Goal: Check status: Check status

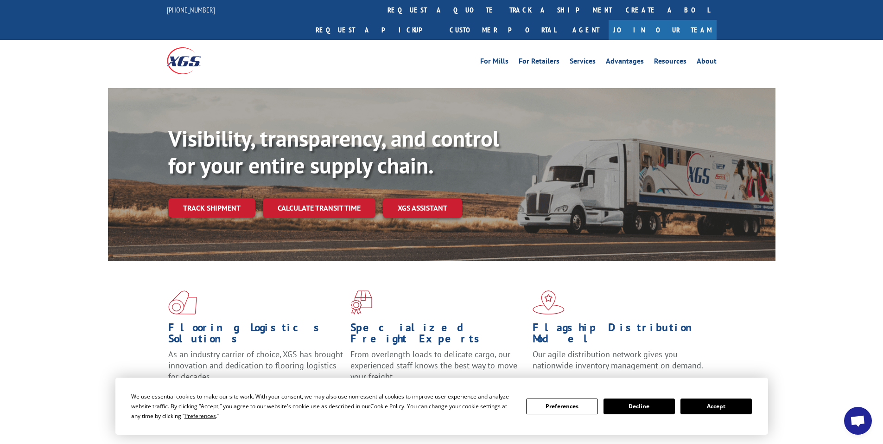
click at [712, 403] on button "Accept" at bounding box center [715, 406] width 71 height 16
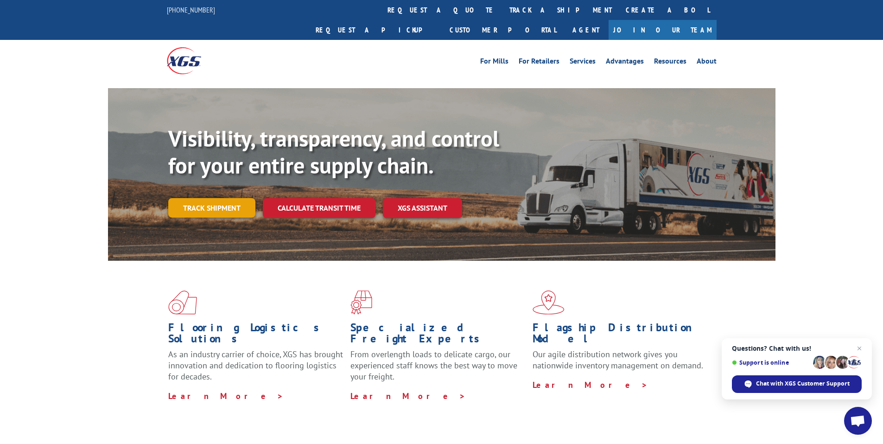
click at [224, 198] on link "Track shipment" at bounding box center [211, 207] width 87 height 19
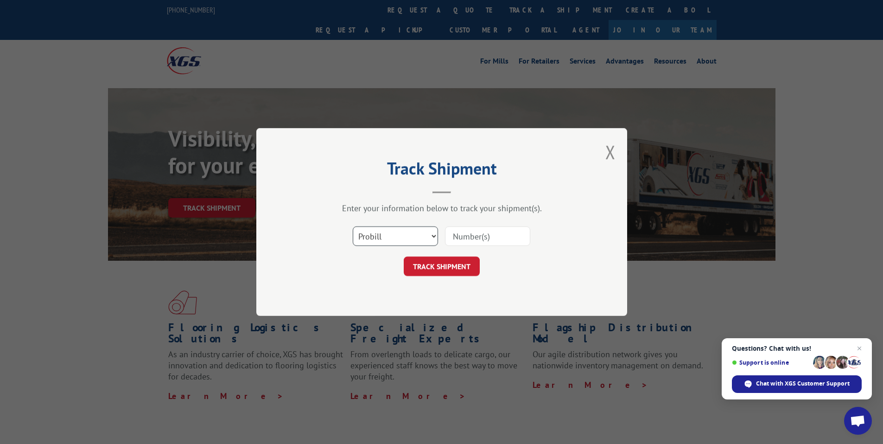
click at [373, 232] on select "Select category... Probill BOL PO" at bounding box center [395, 235] width 85 height 19
select select "po"
click at [353, 226] on select "Select category... Probill BOL PO" at bounding box center [395, 235] width 85 height 19
click at [469, 242] on input at bounding box center [487, 235] width 85 height 19
paste input "75507936"
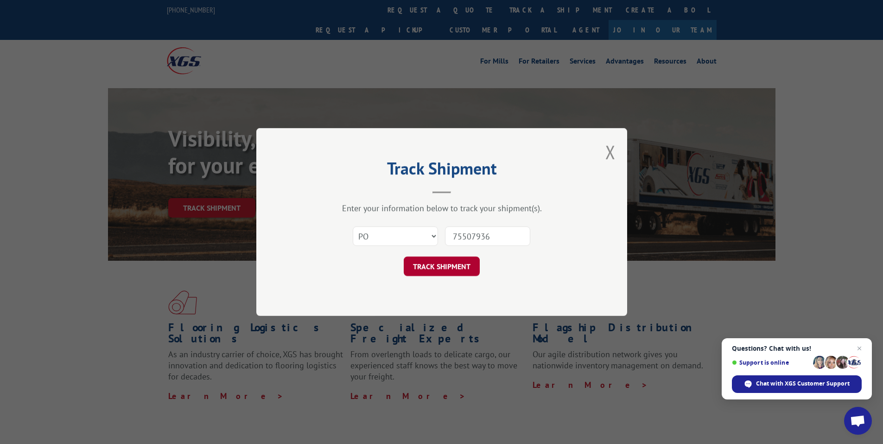
type input "75507936"
click at [444, 264] on button "TRACK SHIPMENT" at bounding box center [442, 265] width 76 height 19
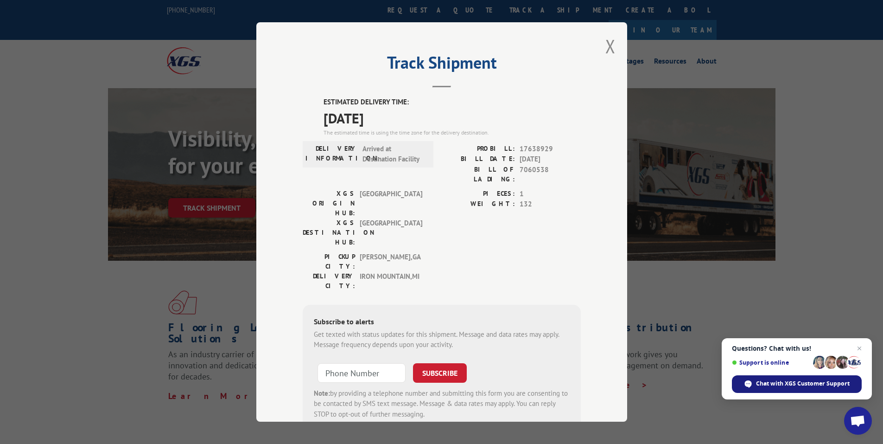
click at [785, 382] on span "Chat with XGS Customer Support" at bounding box center [803, 383] width 94 height 8
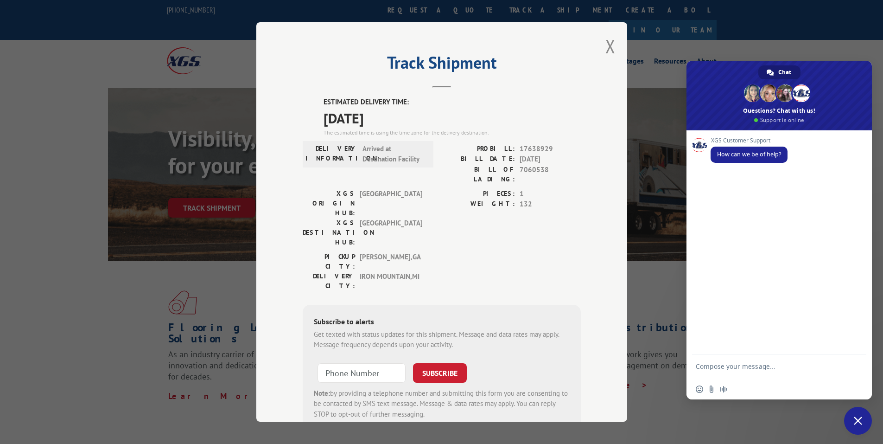
click at [746, 360] on form at bounding box center [769, 367] width 146 height 26
click at [744, 367] on textarea "Compose your message..." at bounding box center [769, 370] width 146 height 17
drag, startPoint x: 750, startPoint y: 369, endPoint x: 745, endPoint y: 373, distance: 5.6
click at [745, 373] on textarea "Hello, I'm looking to confirm a delivery date for a customer. PO" at bounding box center [769, 370] width 146 height 17
paste textarea "75507936"
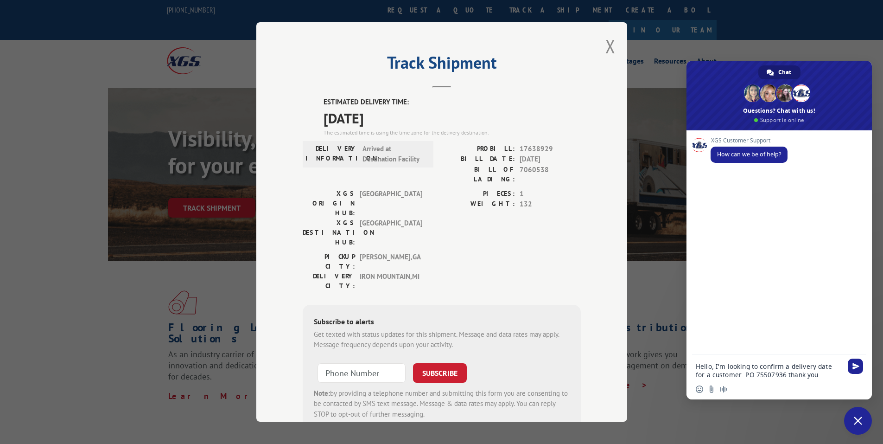
type textarea "Hello, I'm looking to confirm a delivery date for a customer. PO 75507936 thank…"
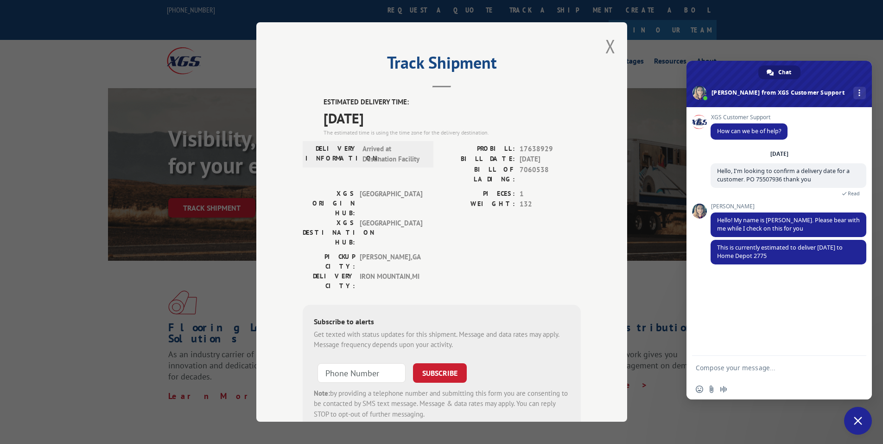
click at [723, 367] on textarea "Compose your message..." at bounding box center [769, 367] width 146 height 8
type textarea "Perfect, thank you! Have a great day!"
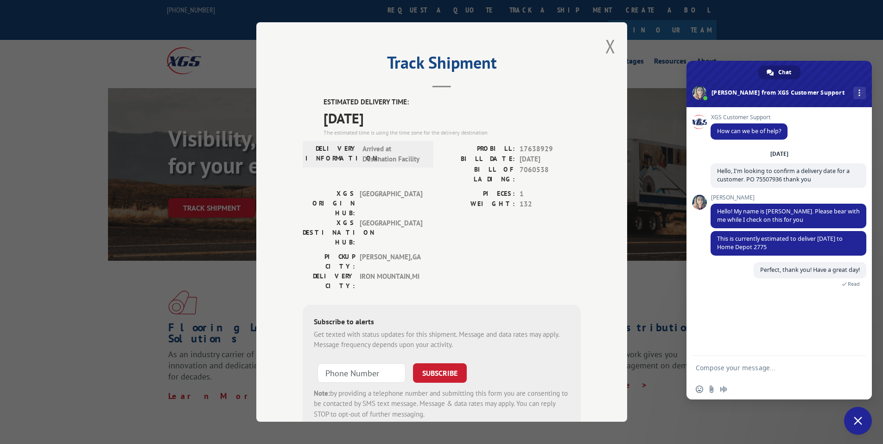
scroll to position [7, 0]
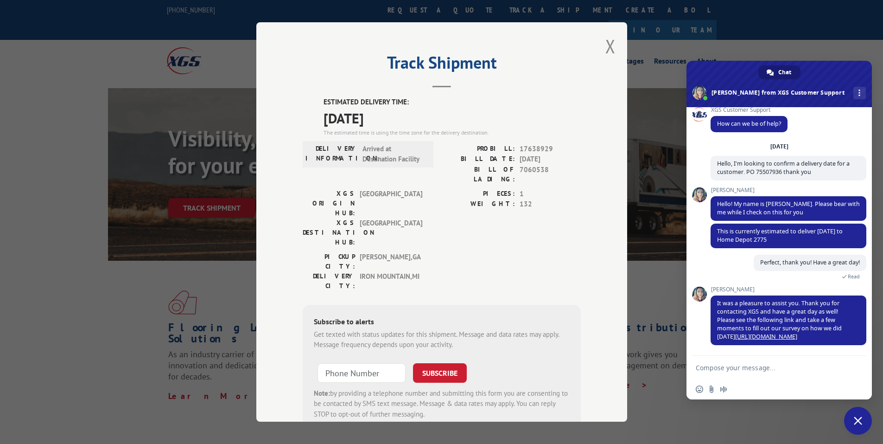
click at [859, 418] on span "Close chat" at bounding box center [858, 420] width 8 height 8
